Goal: Information Seeking & Learning: Learn about a topic

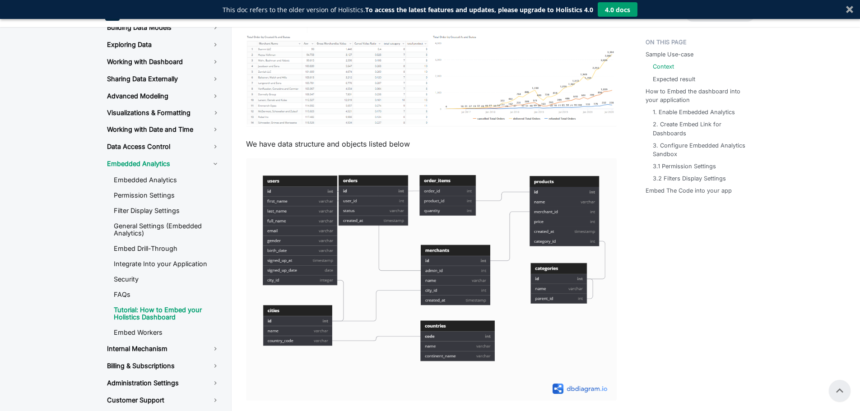
scroll to position [635, 0]
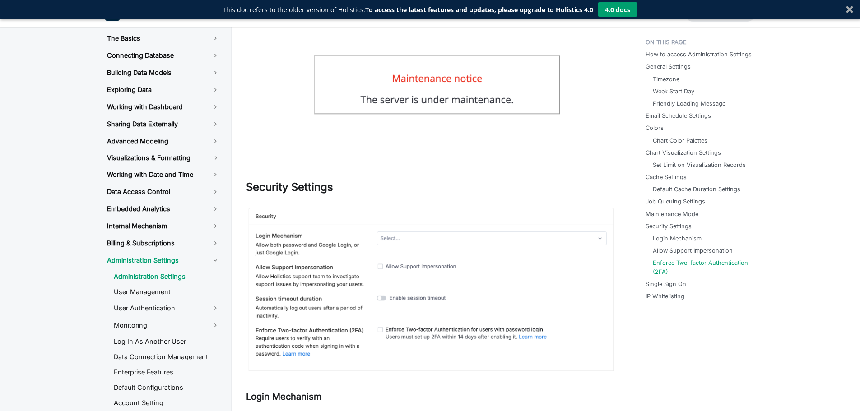
scroll to position [2152, 0]
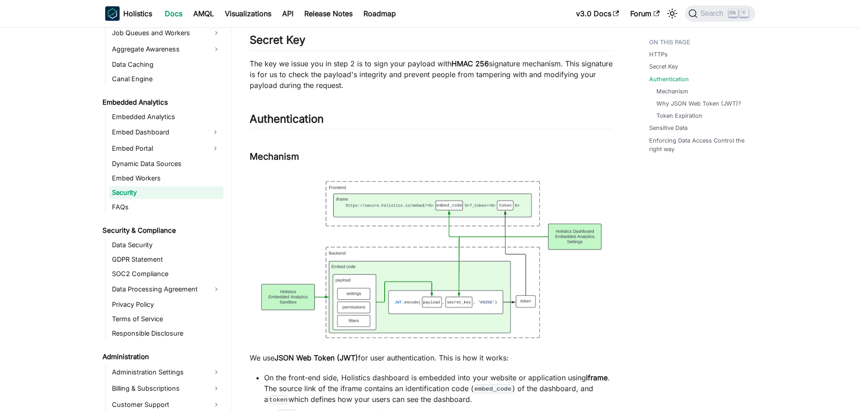
scroll to position [167, 0]
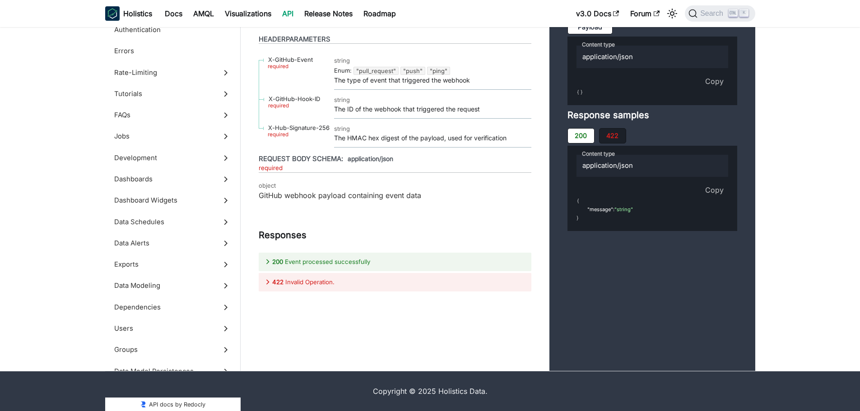
scroll to position [40163, 0]
